Goal: Task Accomplishment & Management: Manage account settings

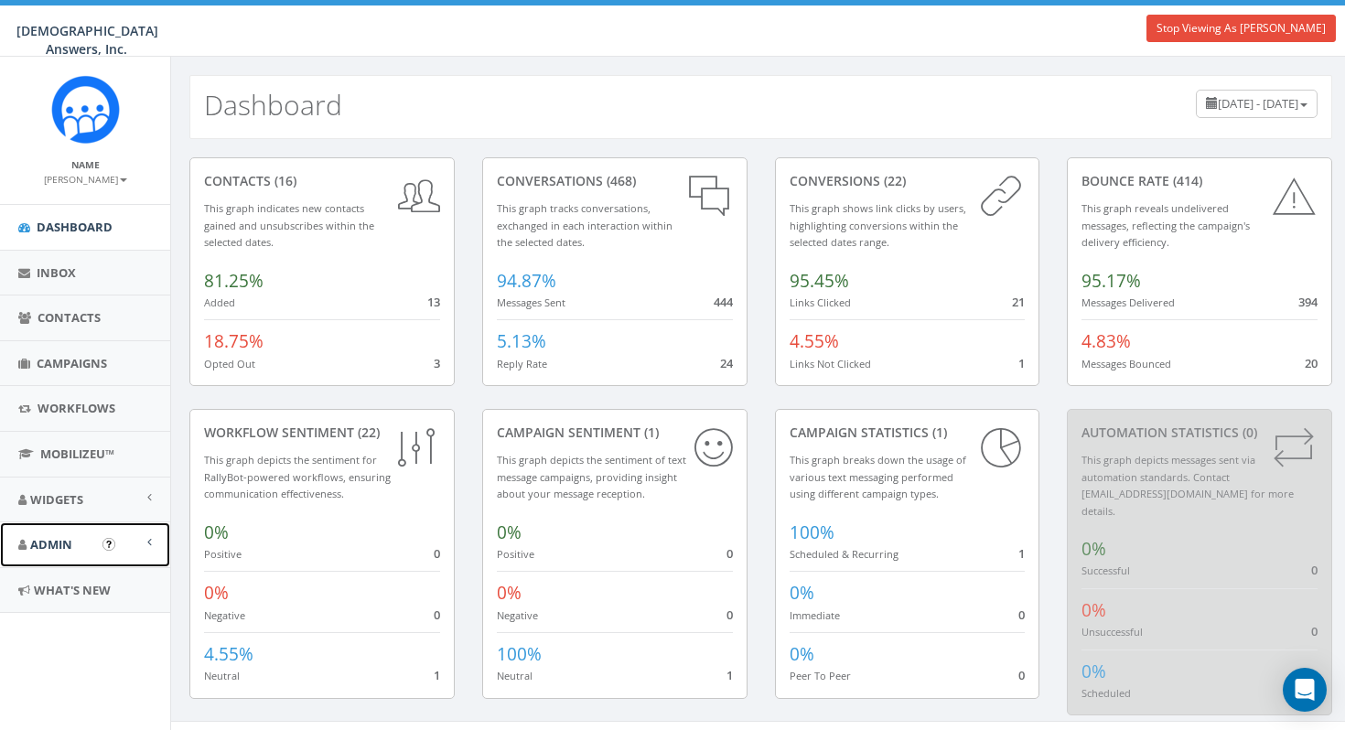
click at [62, 546] on span "Admin" at bounding box center [51, 544] width 42 height 16
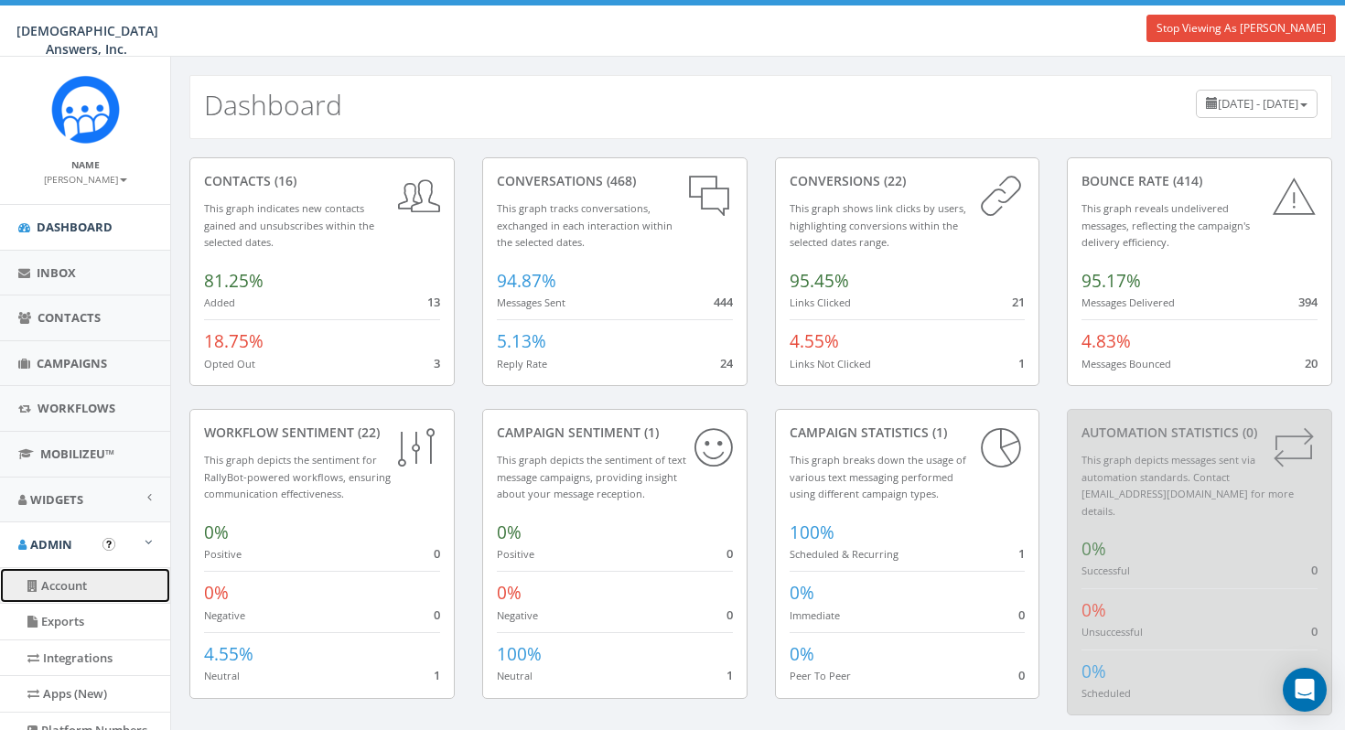
click at [68, 581] on link "Account" at bounding box center [85, 586] width 170 height 36
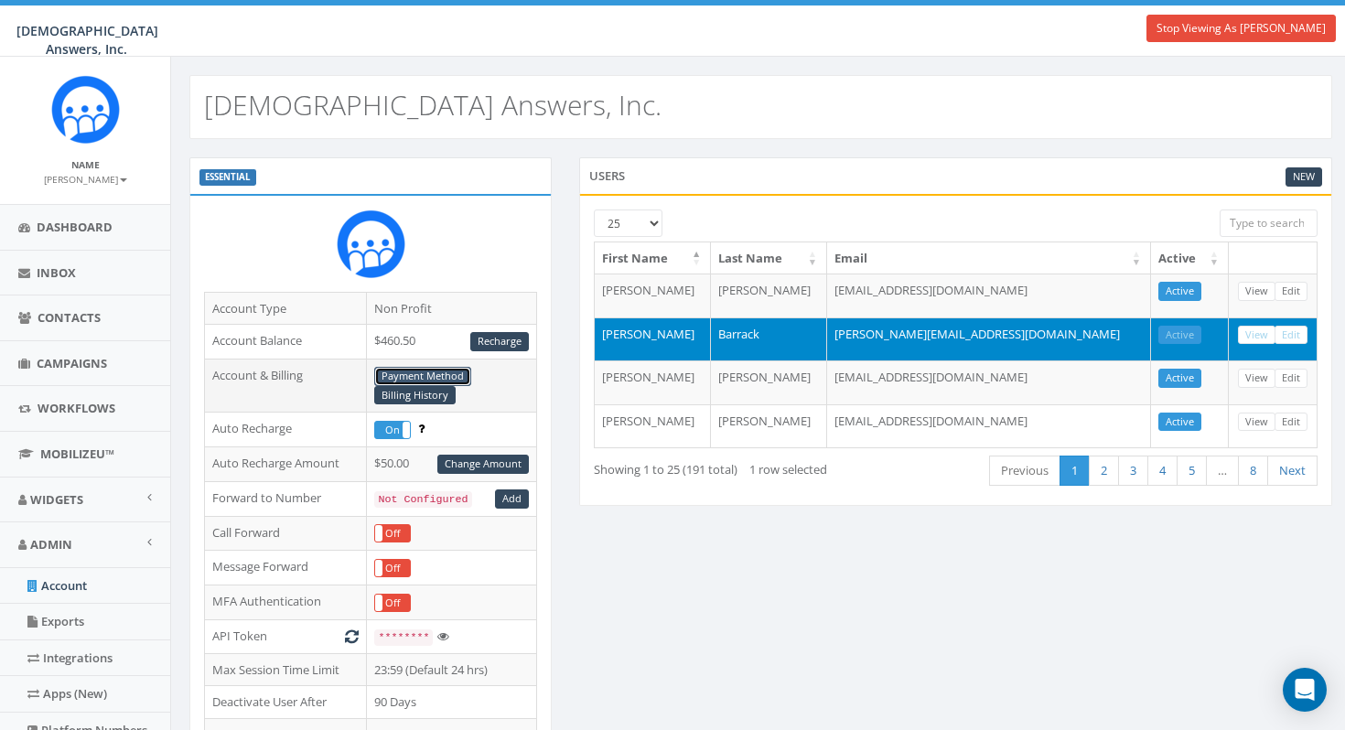
click at [420, 374] on link "Payment Method" at bounding box center [422, 376] width 97 height 19
click at [421, 392] on link "Billing History" at bounding box center [414, 395] width 81 height 19
click at [1267, 24] on link "Stop Viewing As [PERSON_NAME]" at bounding box center [1240, 28] width 189 height 27
